Goal: Task Accomplishment & Management: Use online tool/utility

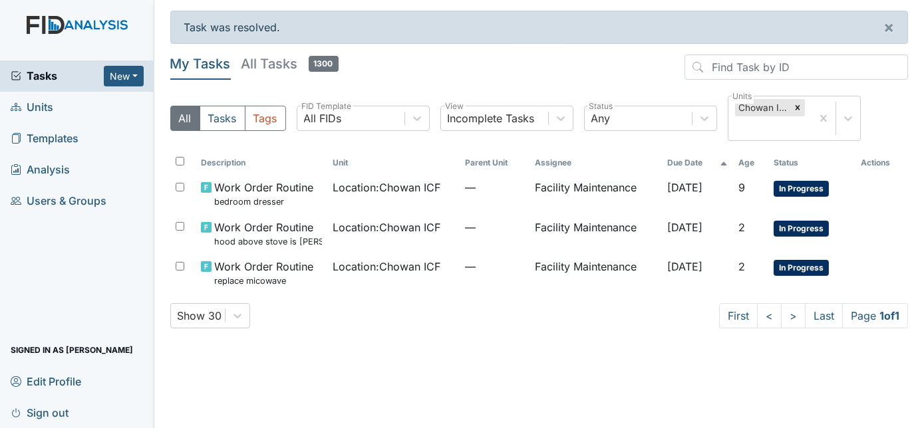
click at [604, 338] on div "My Tasks All Tasks 1300 All Tasks Tags All FIDs FID Template Incomplete Tasks V…" at bounding box center [539, 197] width 738 height 285
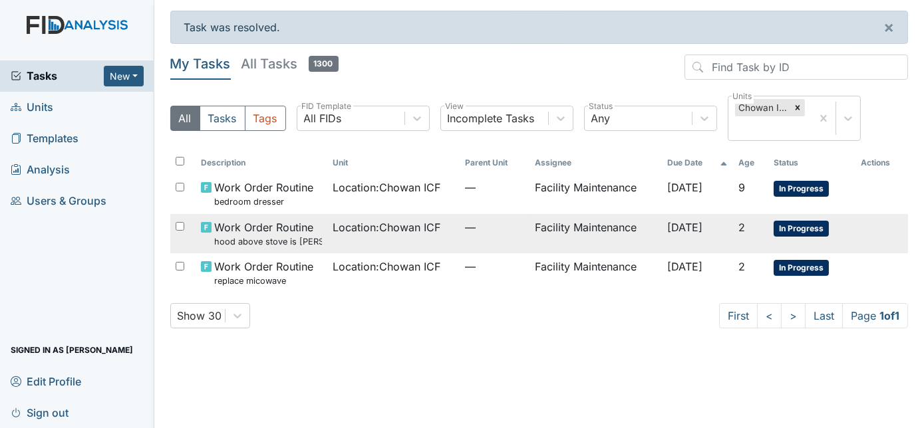
click at [551, 231] on td "Facility Maintenance" at bounding box center [595, 233] width 132 height 39
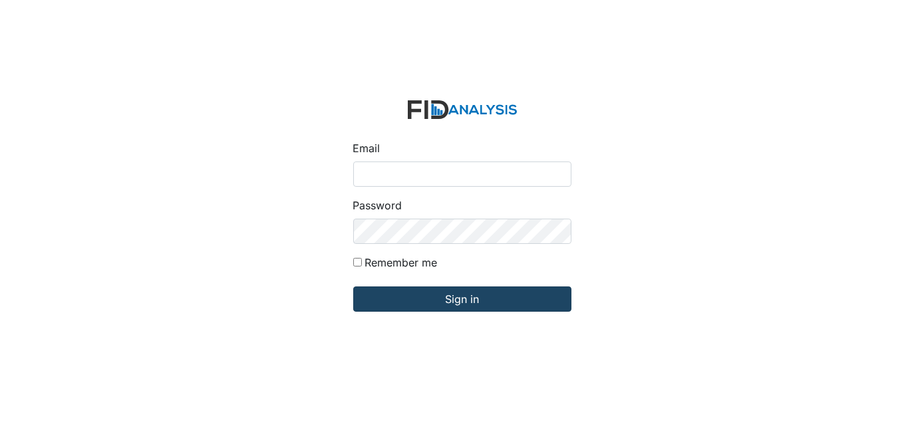
type input "[EMAIL_ADDRESS][DOMAIN_NAME]"
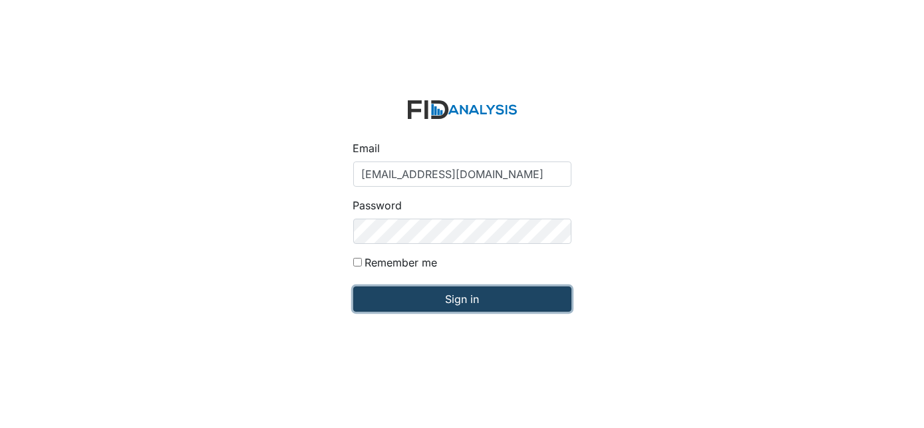
click at [443, 296] on input "Sign in" at bounding box center [462, 299] width 218 height 25
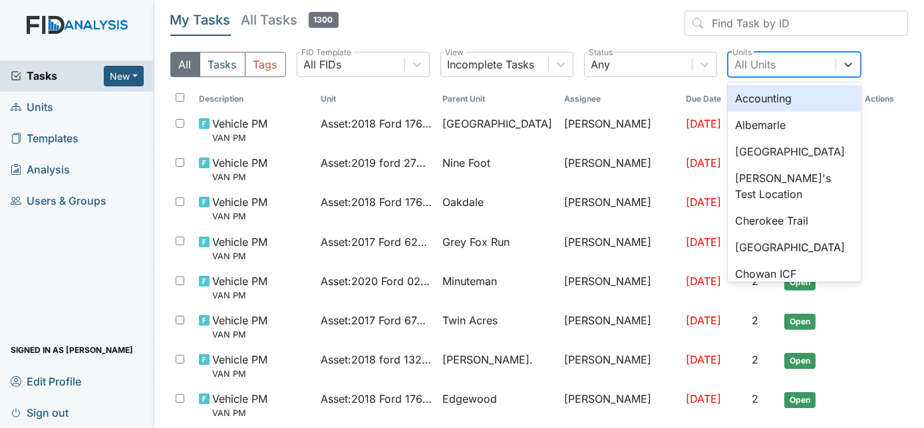
click at [757, 67] on div "All Units" at bounding box center [755, 65] width 41 height 16
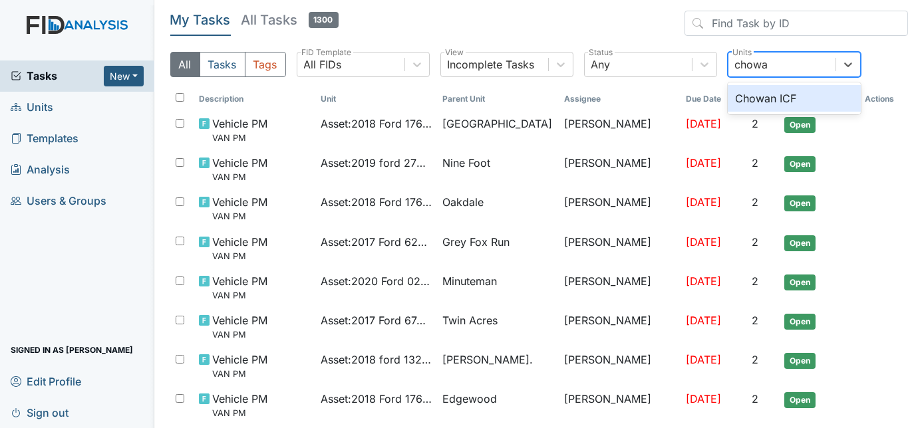
type input "chowan"
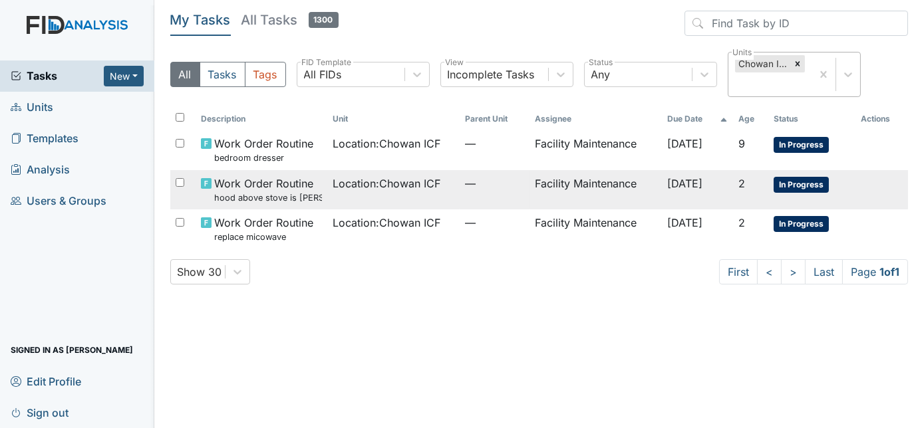
click at [483, 182] on span "—" at bounding box center [495, 184] width 60 height 16
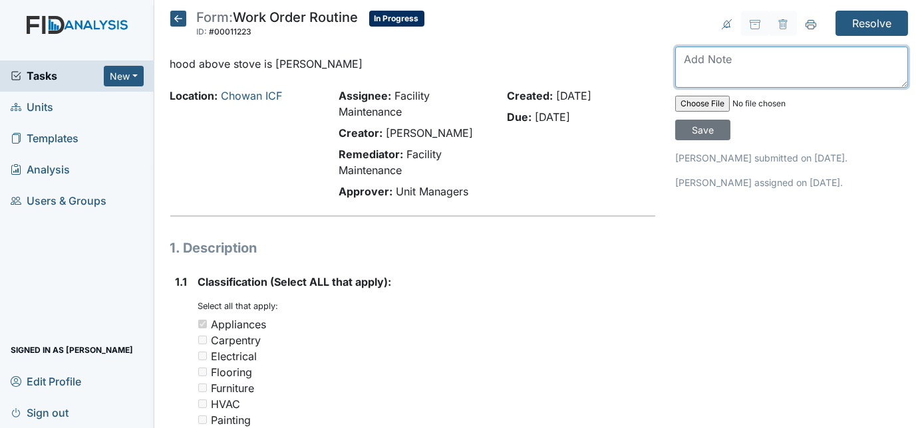
click at [697, 66] on textarea at bounding box center [791, 67] width 233 height 41
type textarea "replaced"
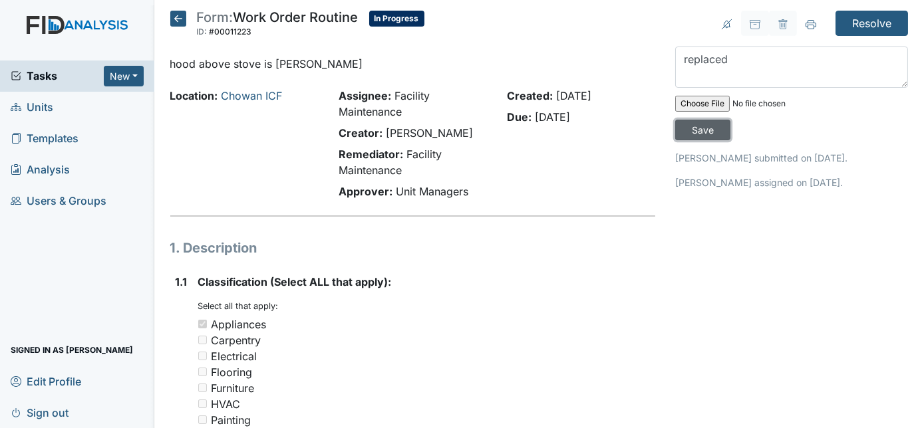
click at [730, 120] on input "Save" at bounding box center [702, 130] width 55 height 21
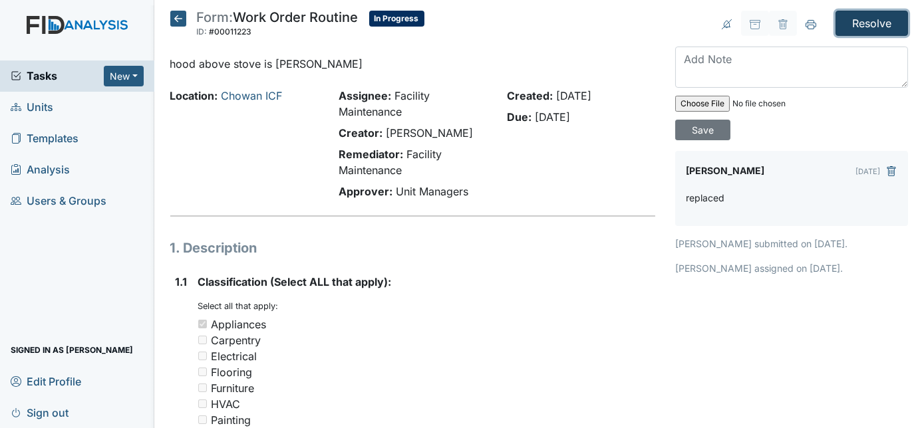
click at [866, 25] on input "Resolve" at bounding box center [871, 23] width 72 height 25
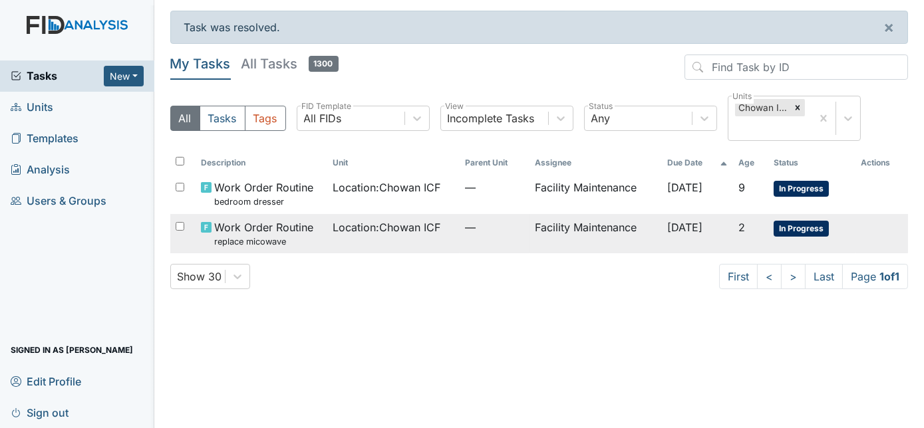
click at [612, 229] on td "Facility Maintenance" at bounding box center [595, 233] width 132 height 39
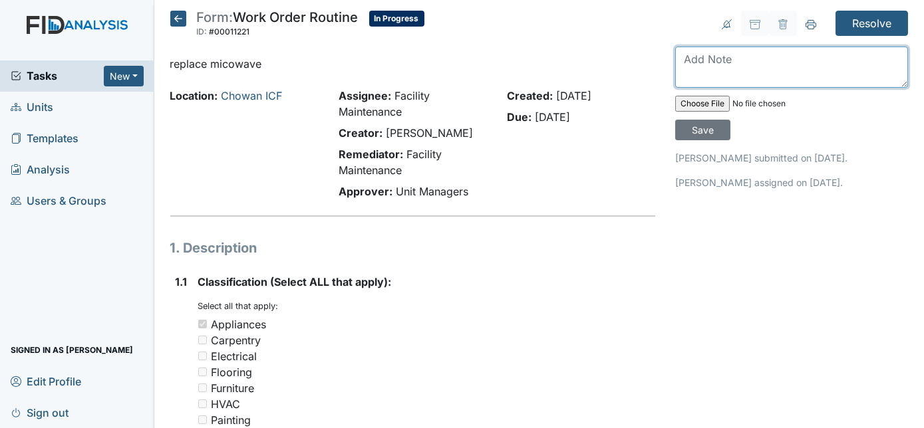
click at [716, 78] on textarea at bounding box center [791, 67] width 233 height 41
type textarea "replaced"
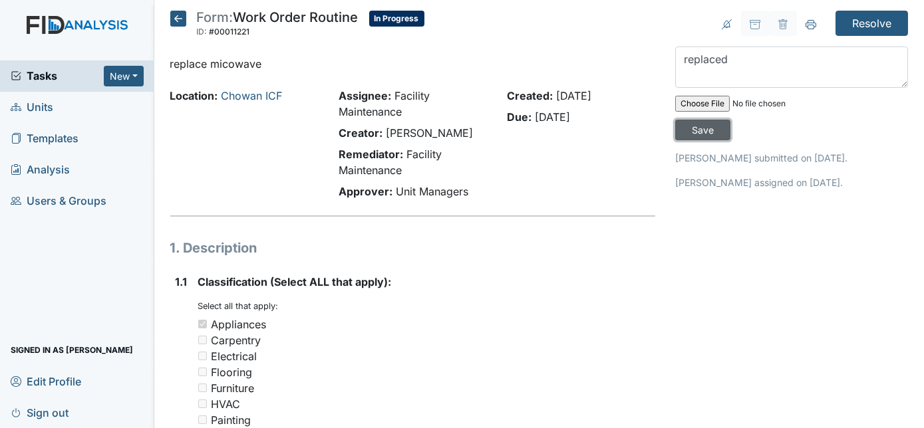
click at [730, 120] on input "Save" at bounding box center [702, 130] width 55 height 21
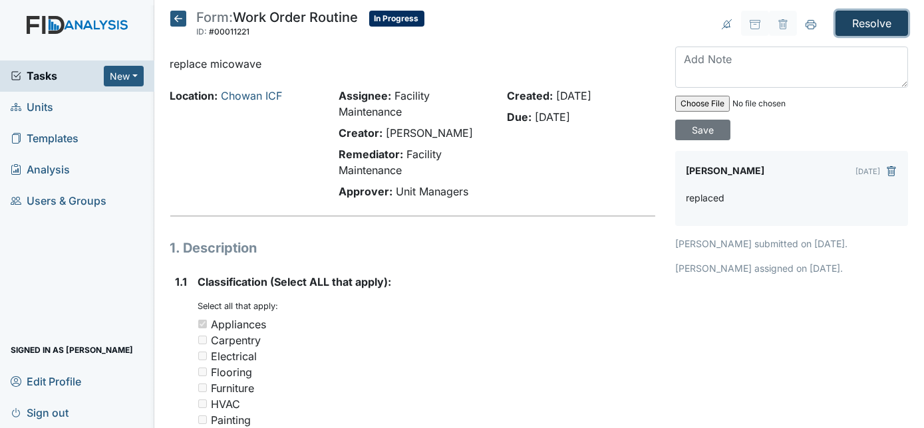
click at [852, 23] on input "Resolve" at bounding box center [871, 23] width 72 height 25
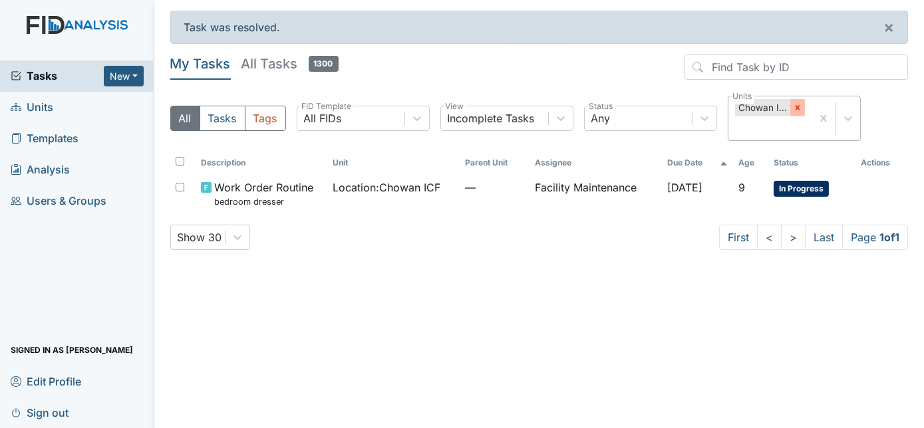
click at [795, 107] on icon at bounding box center [797, 107] width 9 height 9
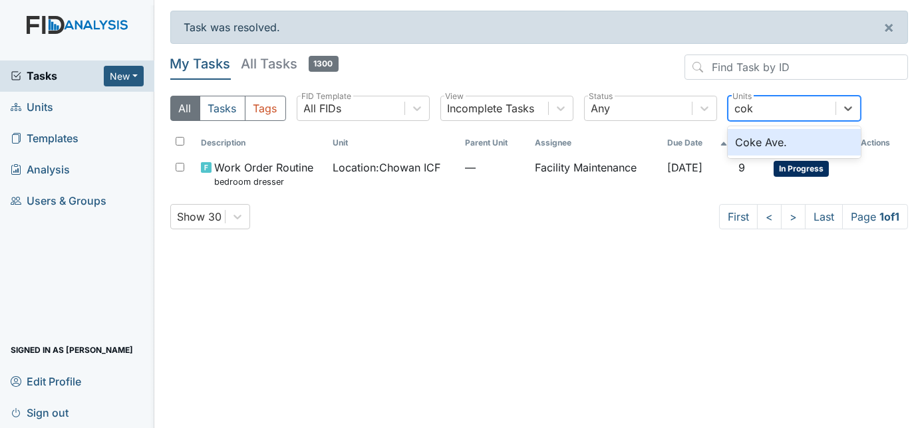
type input "coke"
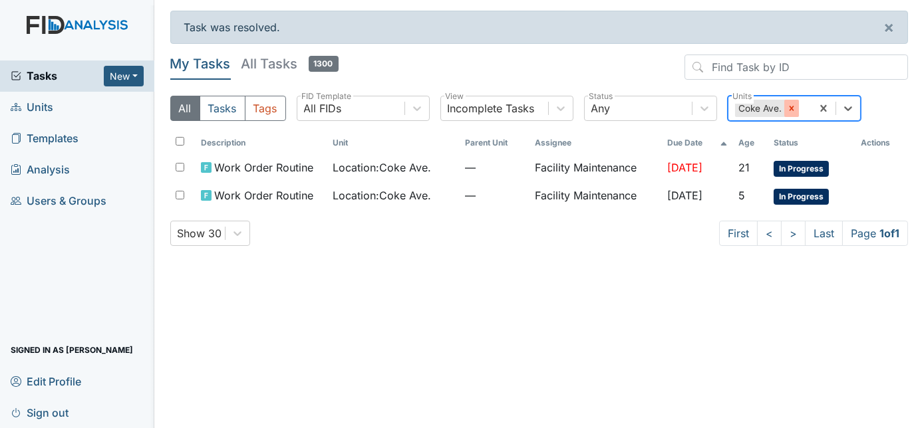
click at [797, 106] on div at bounding box center [791, 108] width 15 height 17
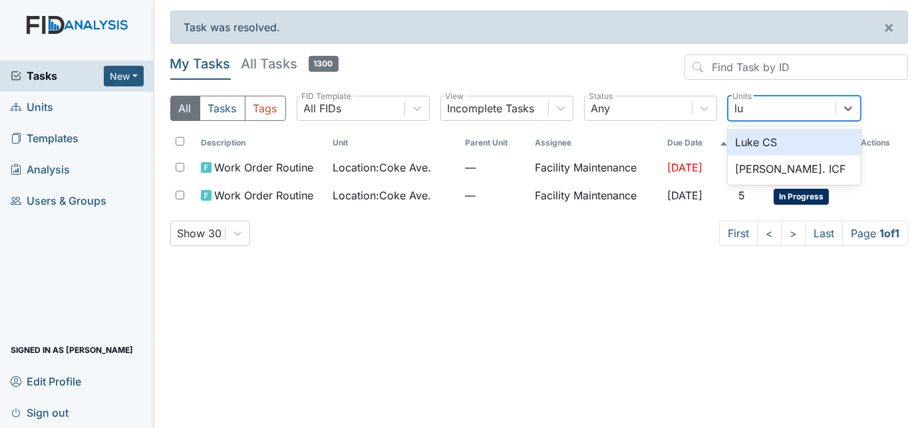
type input "luk"
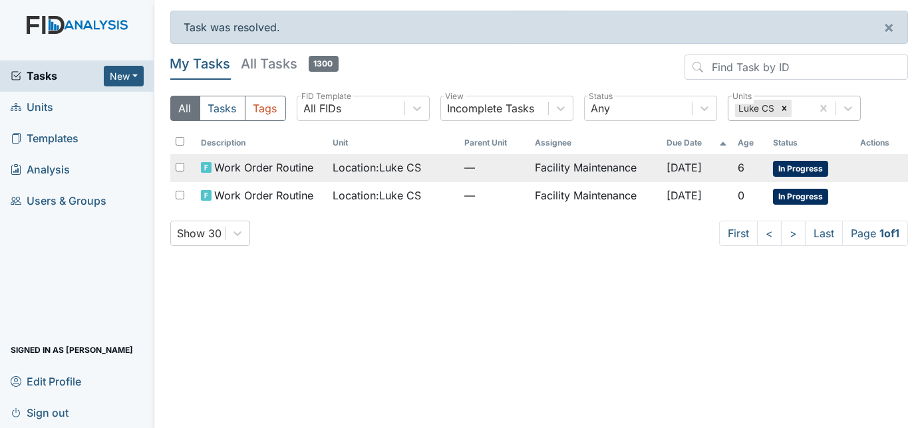
click at [598, 176] on td "Facility Maintenance" at bounding box center [595, 168] width 132 height 28
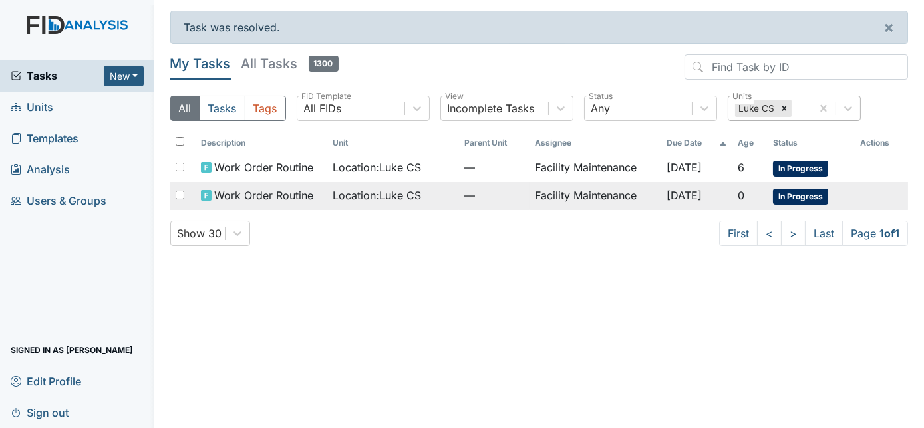
click at [668, 200] on td "[DATE]" at bounding box center [696, 196] width 71 height 28
